Goal: Task Accomplishment & Management: Manage account settings

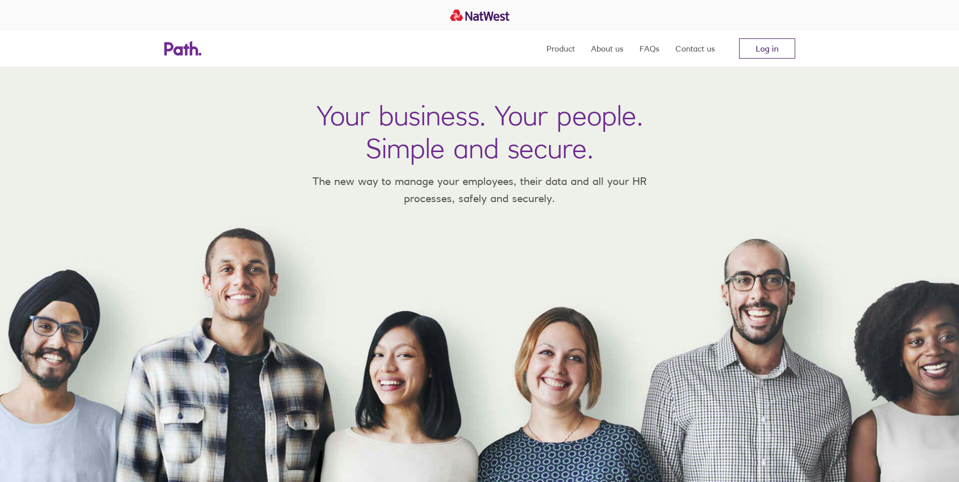
click at [762, 55] on link "Log in" at bounding box center [767, 48] width 56 height 20
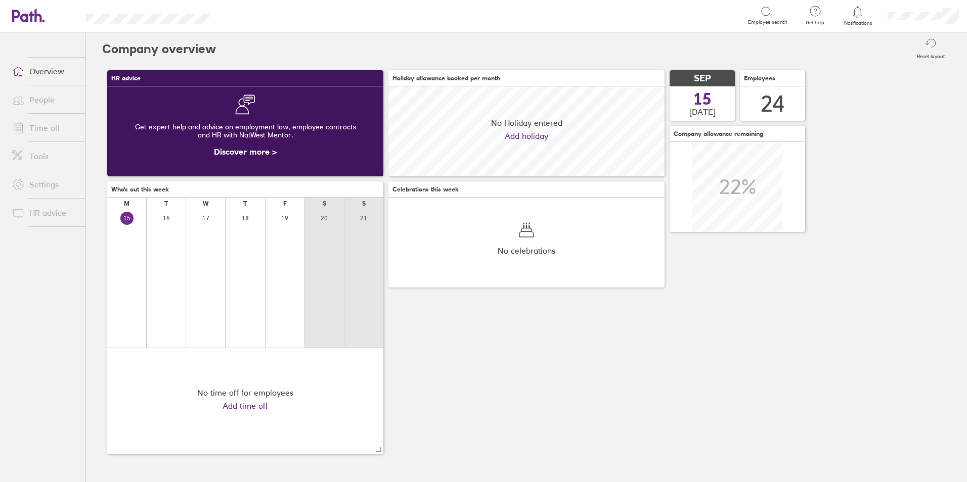
scroll to position [90, 276]
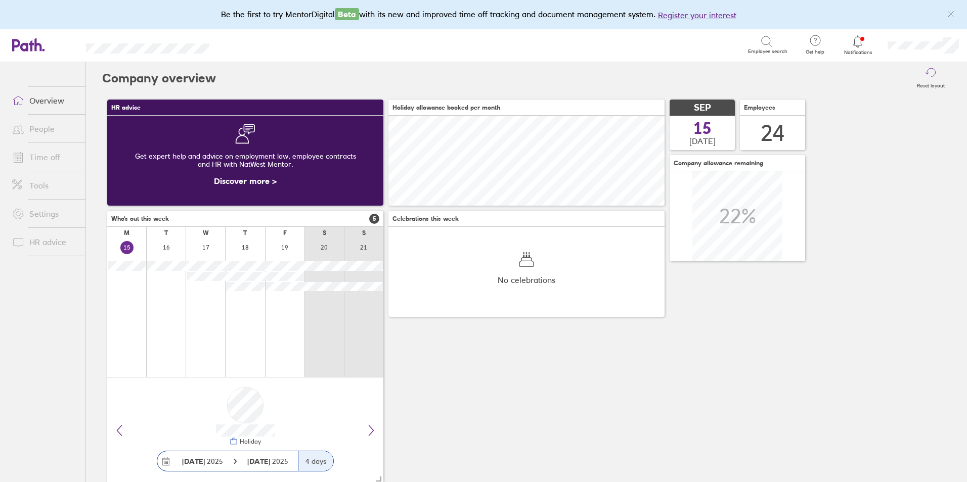
click at [49, 156] on link "Time off" at bounding box center [44, 157] width 81 height 20
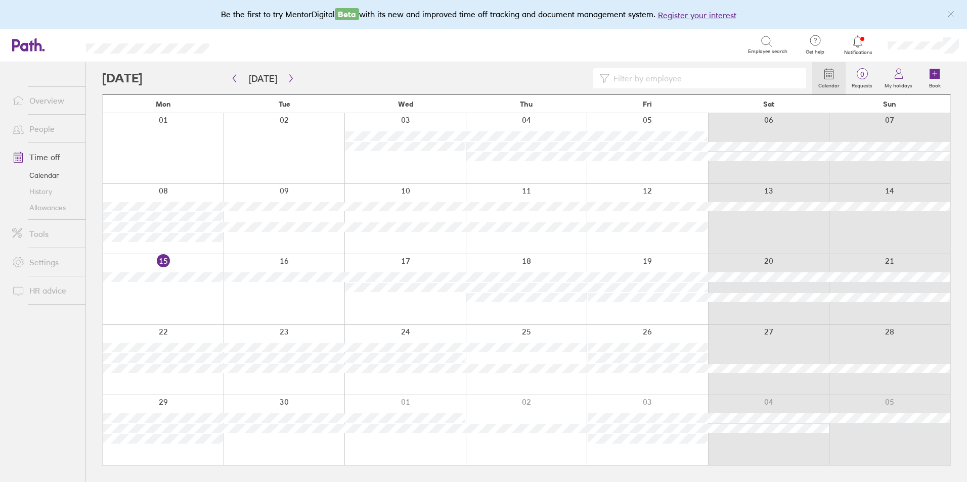
click at [859, 48] on div at bounding box center [857, 41] width 33 height 14
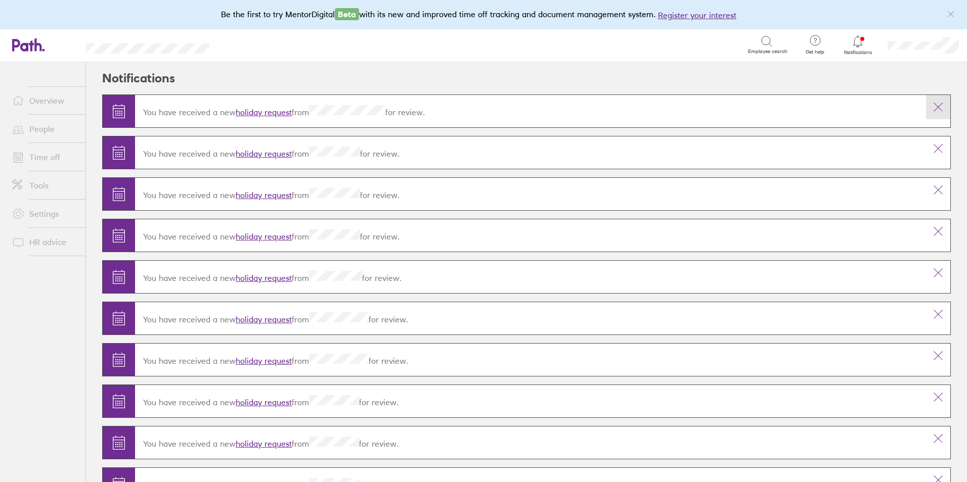
click at [937, 114] on button at bounding box center [938, 107] width 24 height 24
click at [934, 106] on icon at bounding box center [938, 107] width 9 height 9
click at [24, 160] on icon at bounding box center [18, 157] width 12 height 12
